Goal: Information Seeking & Learning: Learn about a topic

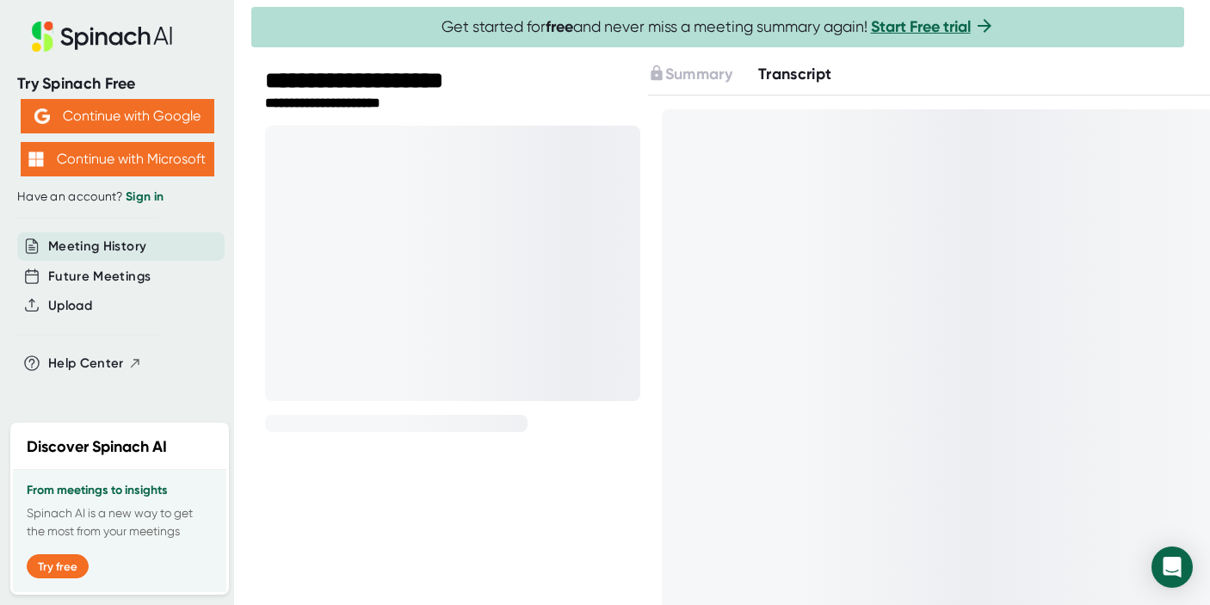
click at [776, 69] on span "Transcript" at bounding box center [795, 74] width 74 height 19
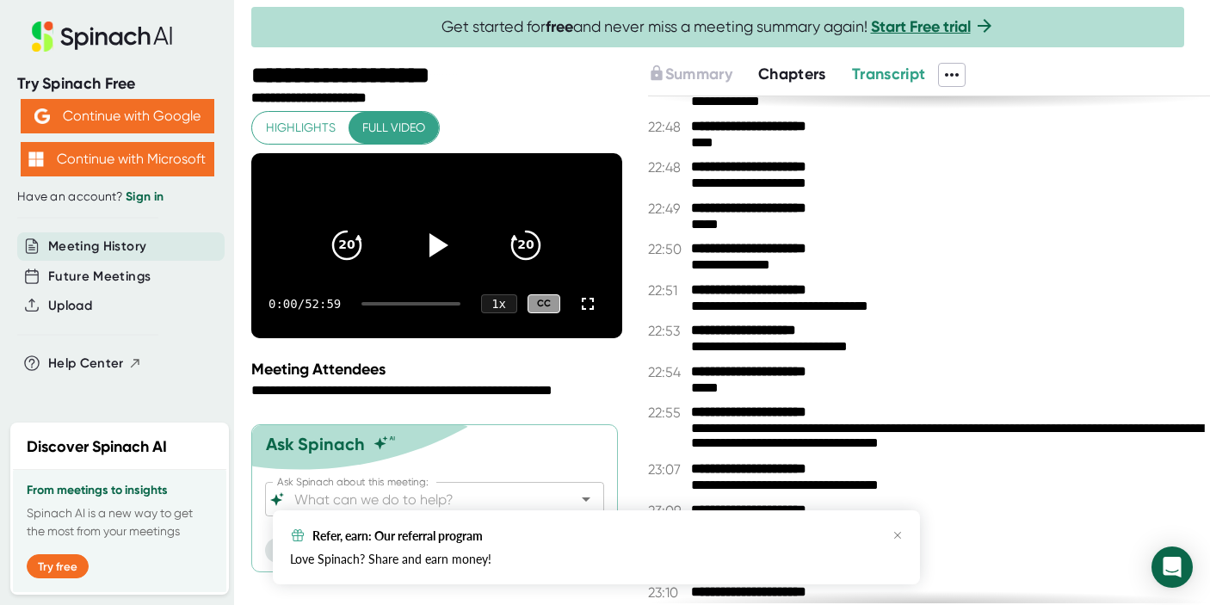
scroll to position [19810, 0]
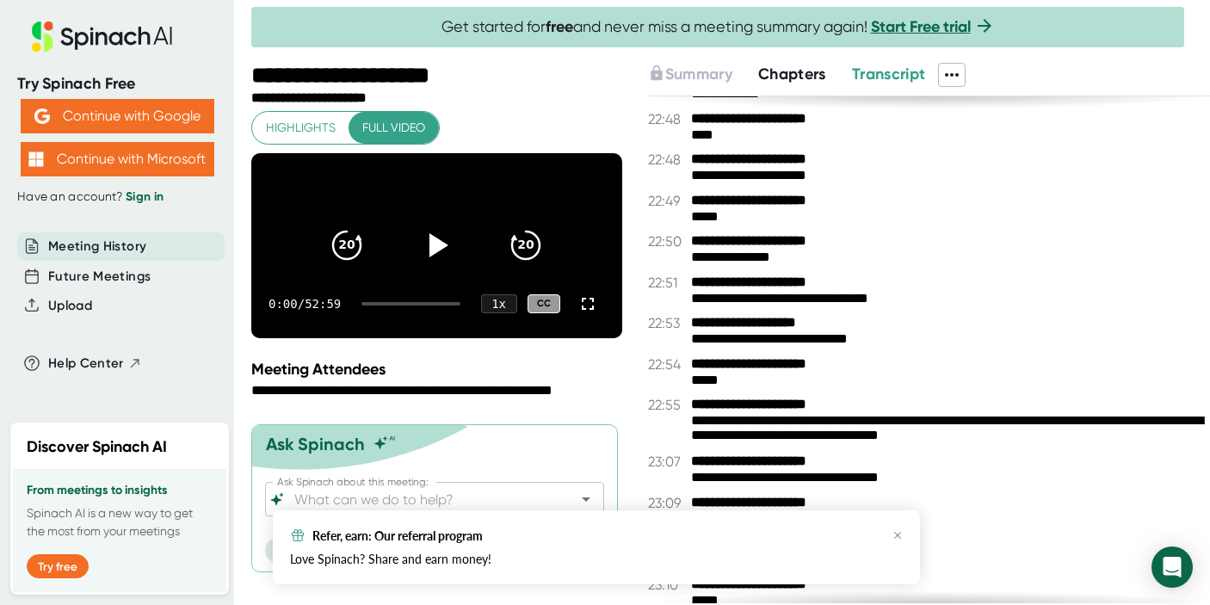
click at [256, 563] on div "Ask Spinach Ask Spinach about this meeting: Ask Spinach about this meeting: Ask" at bounding box center [434, 498] width 367 height 148
click at [257, 568] on div "Ask Spinach Ask Spinach about this meeting: Ask Spinach about this meeting: Ask" at bounding box center [434, 498] width 367 height 148
